Goal: Transaction & Acquisition: Purchase product/service

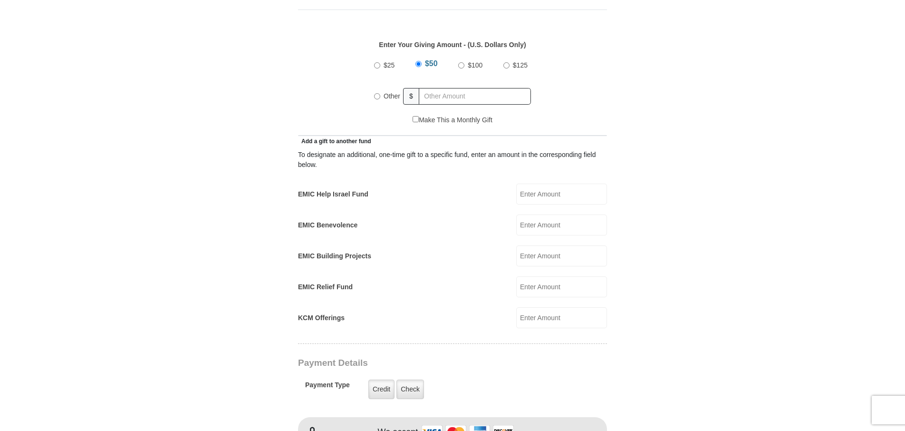
scroll to position [476, 0]
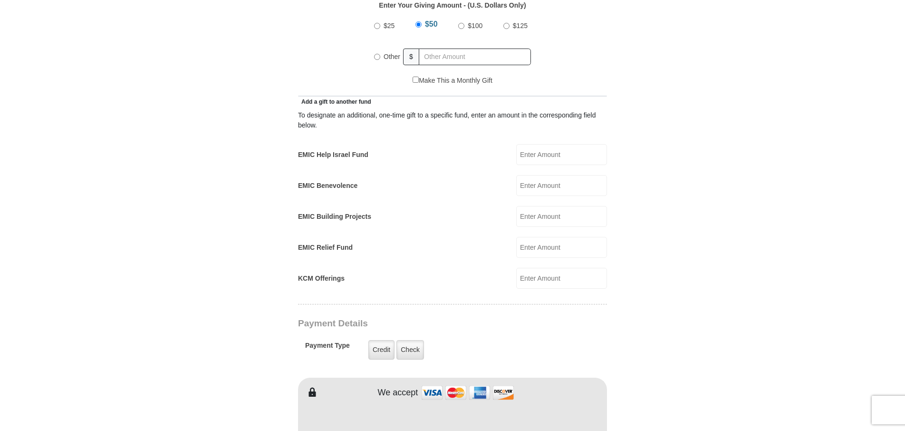
click at [462, 23] on input "$100" at bounding box center [461, 26] width 6 height 6
radio input "true"
click at [378, 54] on input "Other" at bounding box center [377, 57] width 6 height 6
radio input "true"
click at [460, 23] on input "$100" at bounding box center [461, 26] width 6 height 6
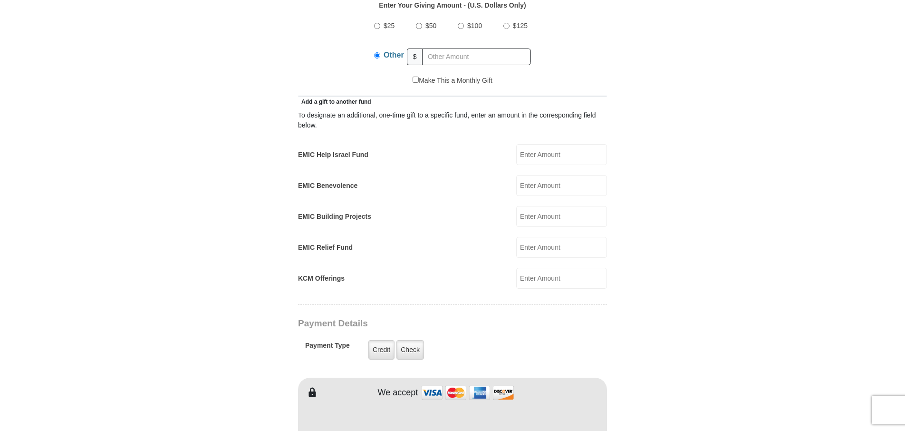
radio input "true"
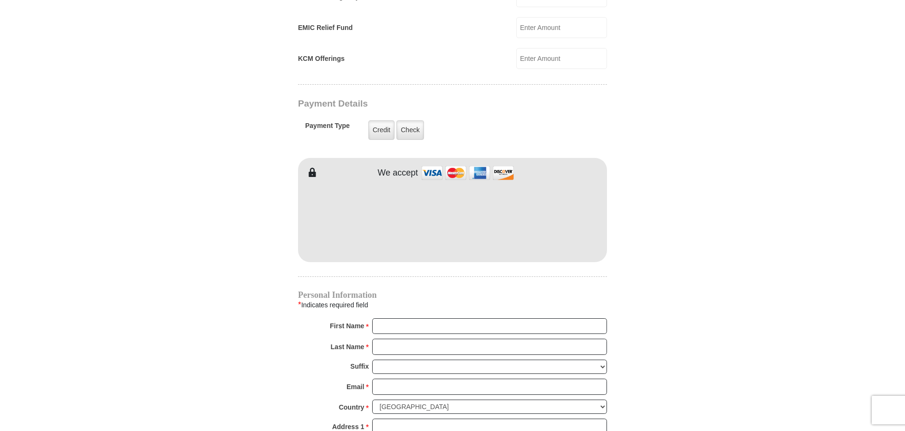
scroll to position [713, 0]
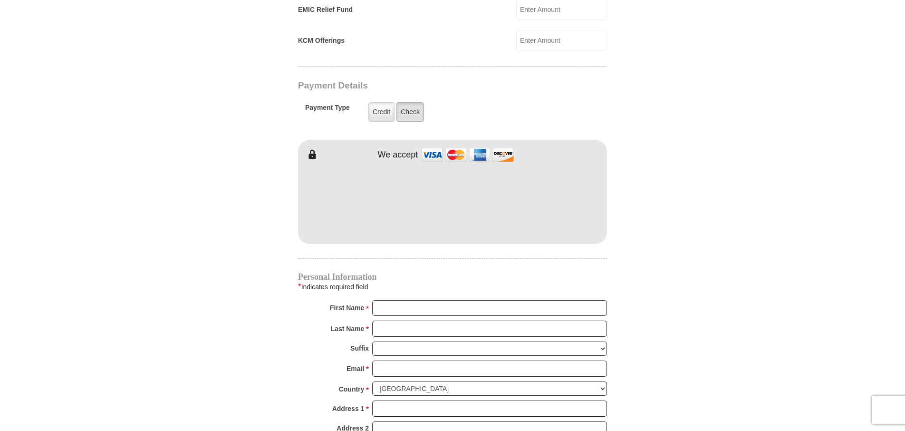
click at [408, 102] on label "Check" at bounding box center [411, 111] width 28 height 19
click at [0, 0] on input "Check" at bounding box center [0, 0] width 0 height 0
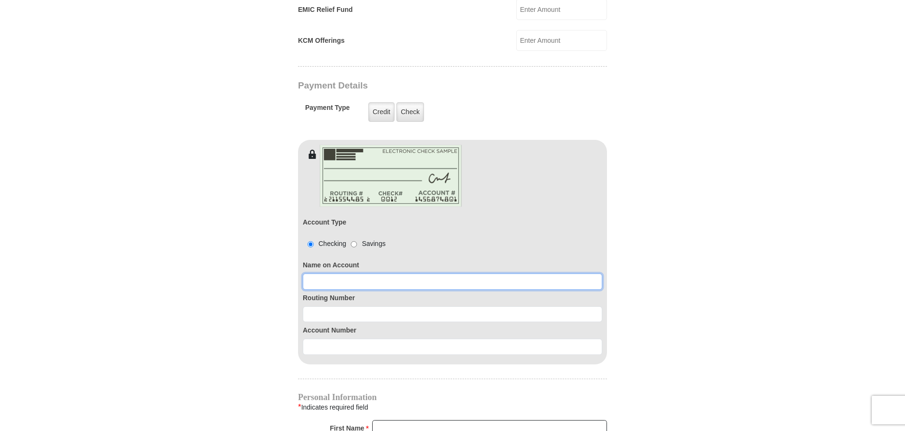
click at [317, 273] on input at bounding box center [453, 281] width 300 height 16
type input "Bonnie Simoes"
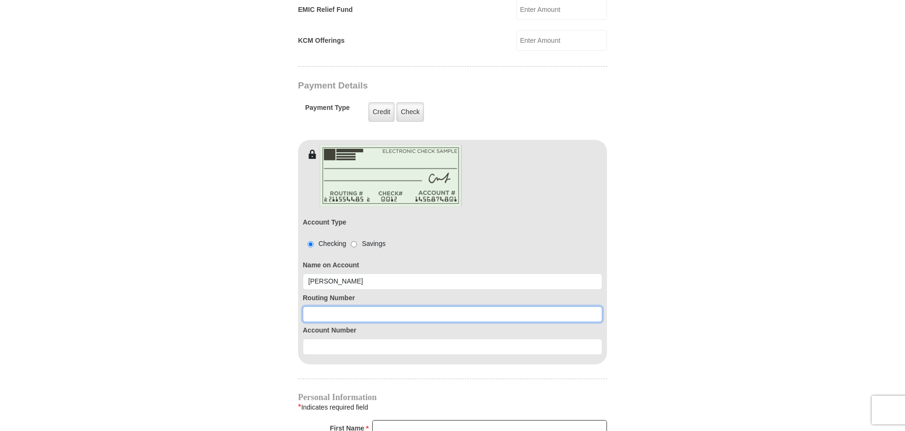
click at [311, 306] on input at bounding box center [453, 314] width 300 height 16
type input "3211784220"
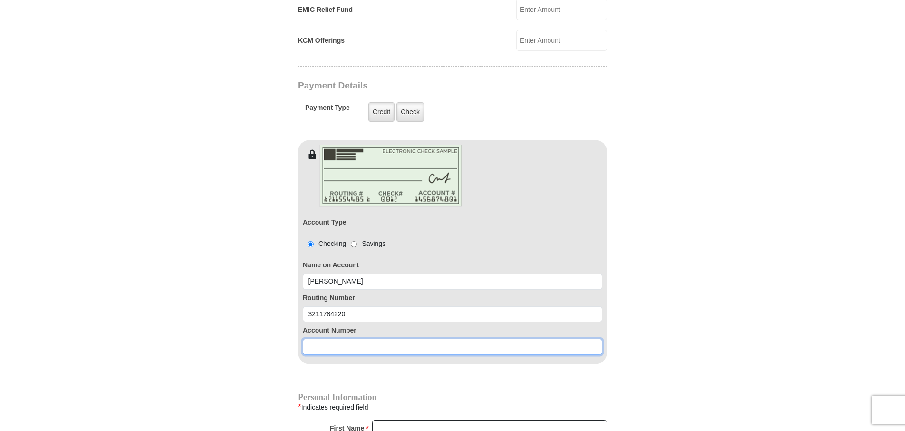
click at [316, 339] on input at bounding box center [453, 347] width 300 height 16
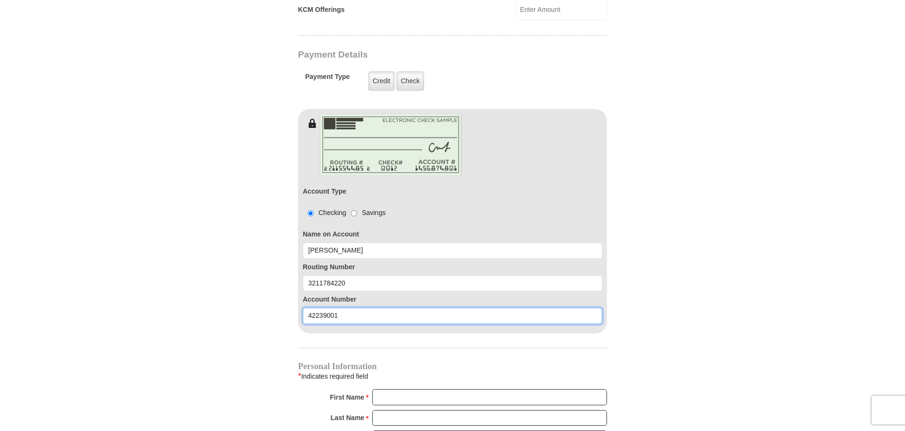
scroll to position [761, 0]
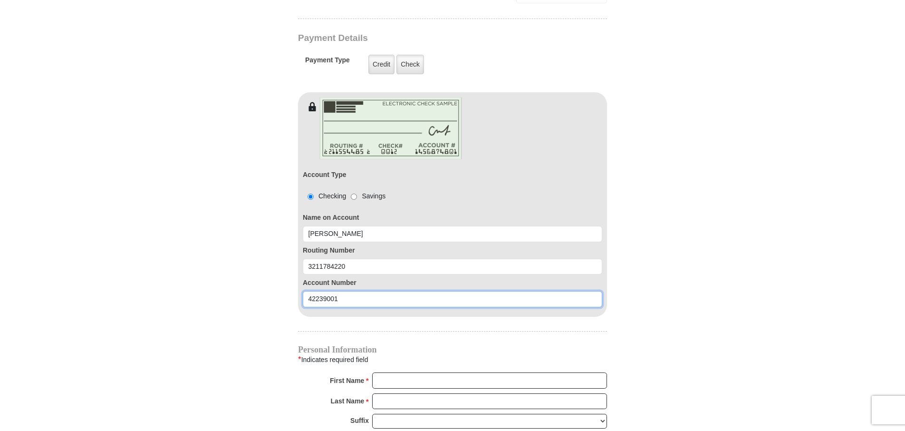
type input "42239001"
click at [402, 372] on input "First Name *" at bounding box center [489, 380] width 235 height 16
type input "Bonnie"
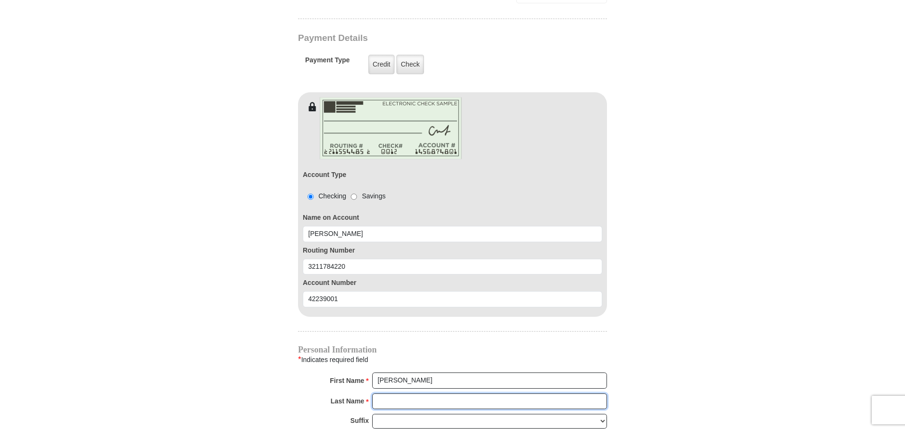
type input "Simoes"
type input "bonniesimoes@comcast.net"
type input "Tulare"
type input "93274-3191"
type input "5599673576"
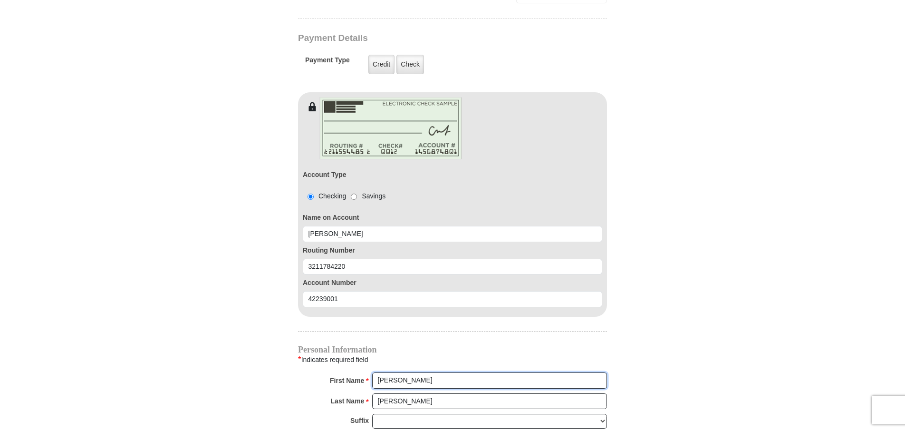
radio input "true"
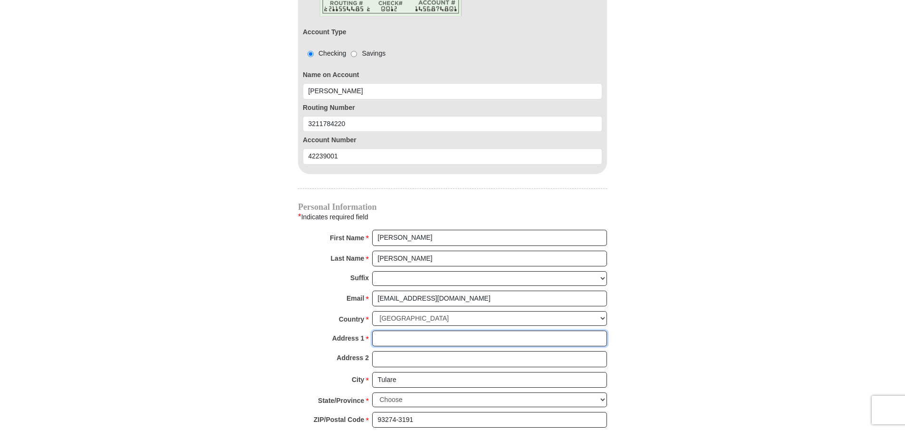
click at [377, 330] on input "Address 1 *" at bounding box center [489, 338] width 235 height 16
type input "1953 Eastgate Ave"
type input "0.00"
type input "130.00"
select select "CA"
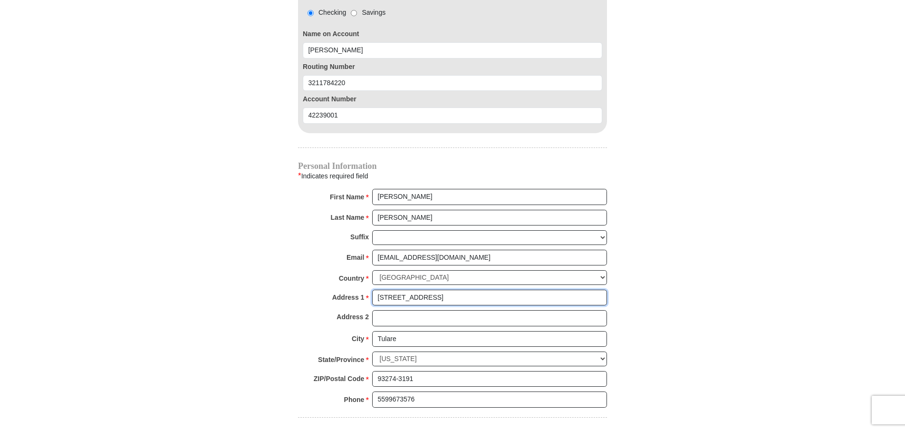
scroll to position [1094, 0]
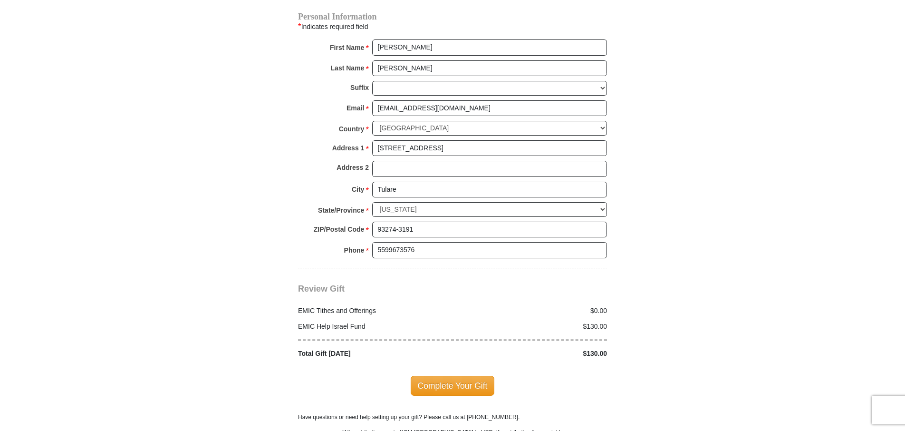
click at [608, 306] on div "$0.00" at bounding box center [533, 311] width 160 height 10
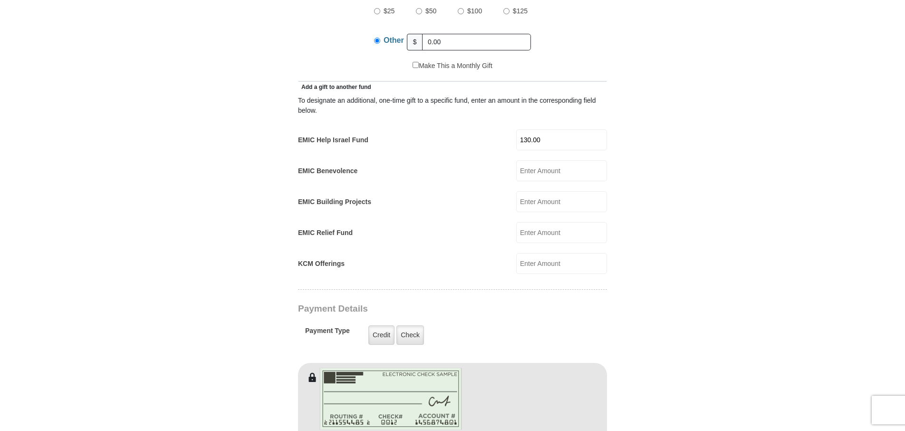
scroll to position [476, 0]
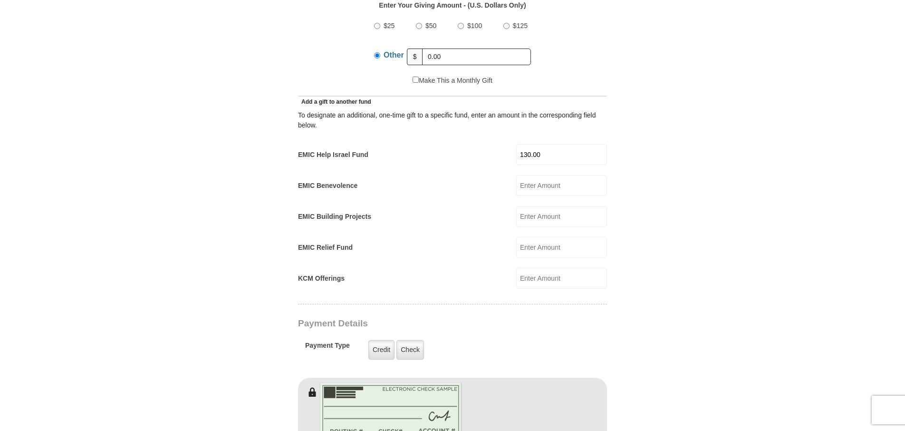
drag, startPoint x: 552, startPoint y: 144, endPoint x: 509, endPoint y: 144, distance: 43.3
click at [509, 144] on div "EMIC Help Israel Fund 130.00 EMIC Help Israel Fund Amount must be a valid numbe…" at bounding box center [452, 154] width 309 height 21
click at [463, 23] on input "$100" at bounding box center [461, 26] width 6 height 6
radio input "true"
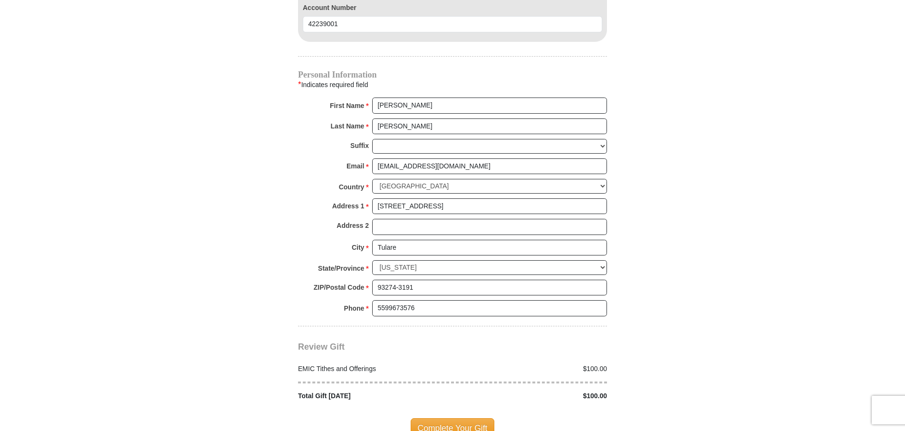
scroll to position [1141, 0]
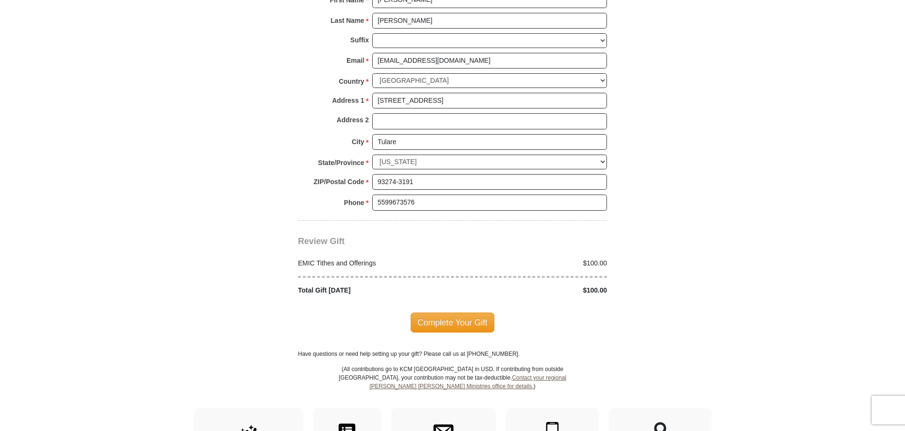
click at [442, 312] on span "Complete Your Gift" at bounding box center [453, 322] width 84 height 20
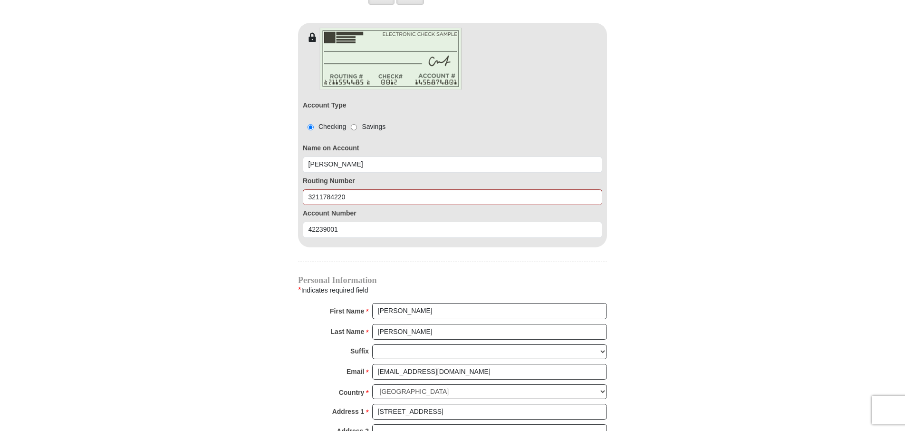
scroll to position [825, 0]
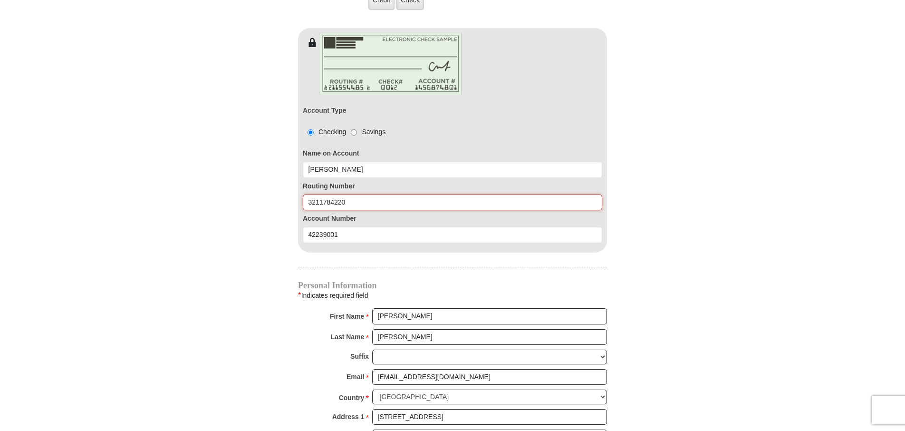
click at [341, 194] on input "3211784220" at bounding box center [453, 202] width 300 height 16
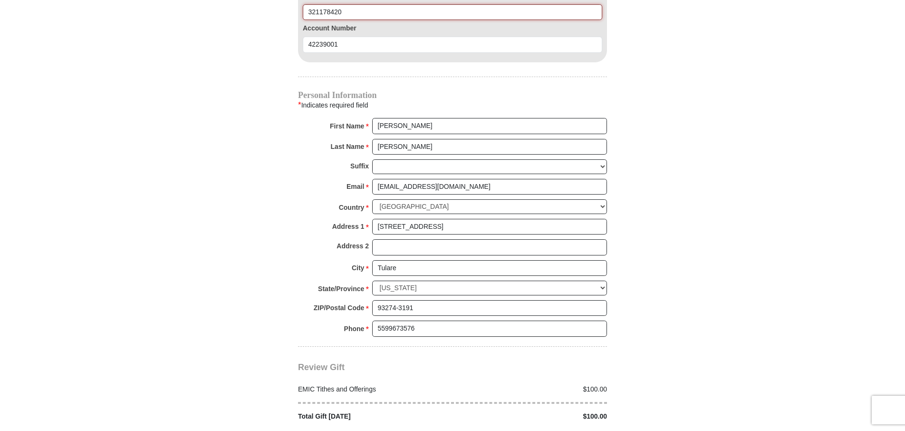
scroll to position [1158, 0]
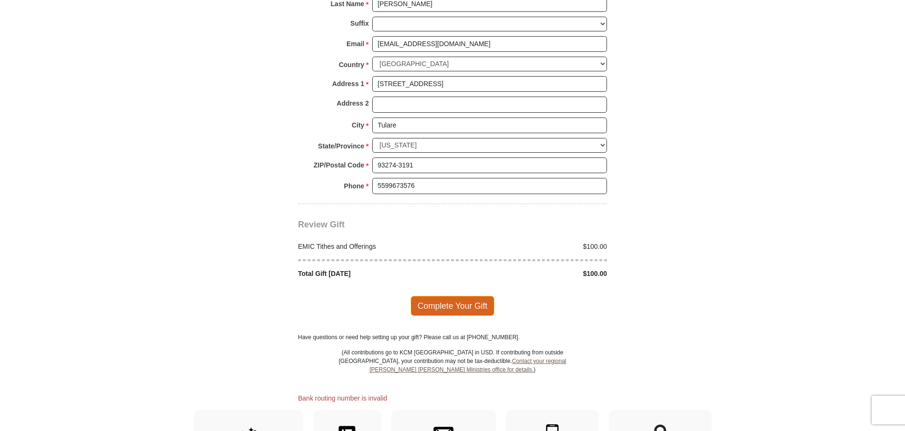
type input "321178420"
click at [447, 296] on span "Complete Your Gift" at bounding box center [453, 306] width 84 height 20
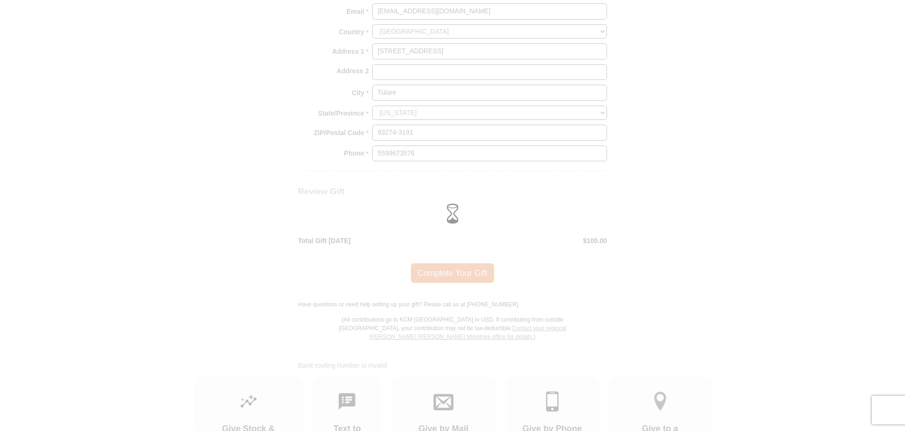
scroll to position [1125, 0]
